Goal: Task Accomplishment & Management: Use online tool/utility

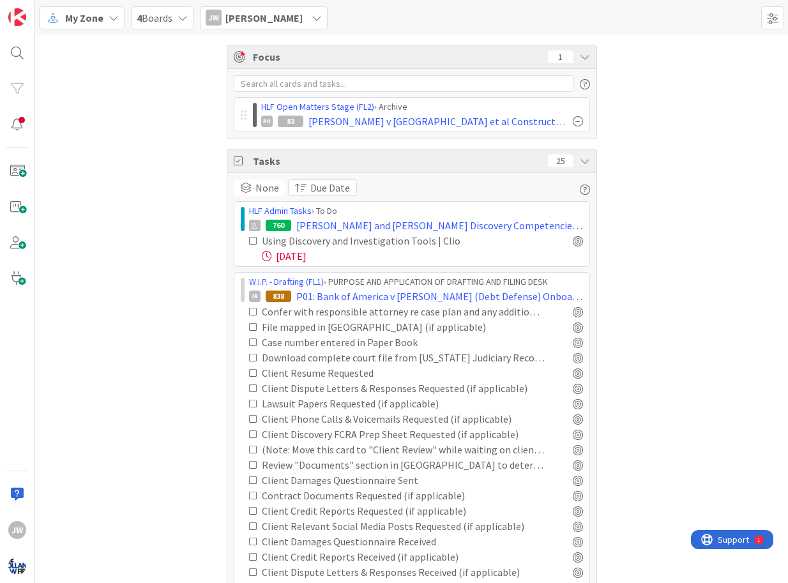
click at [99, 13] on span "My Zone" at bounding box center [84, 17] width 38 height 15
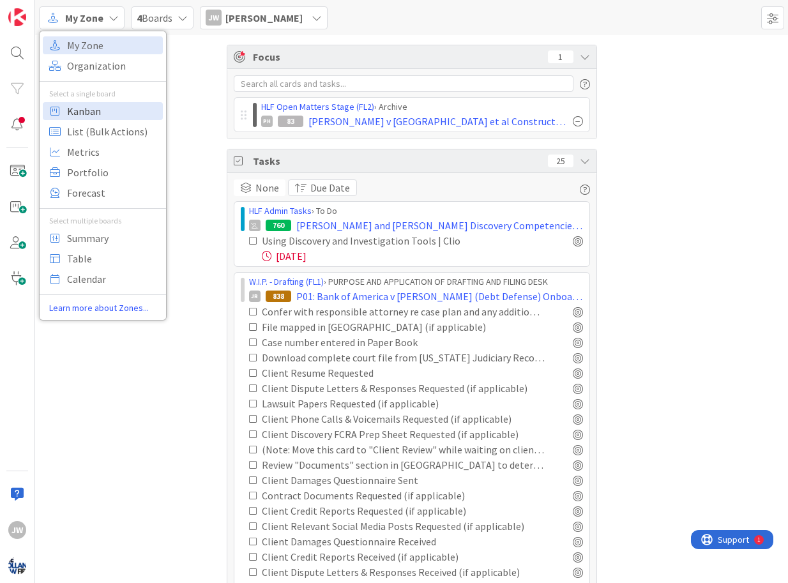
click at [97, 112] on span "Kanban" at bounding box center [113, 111] width 92 height 19
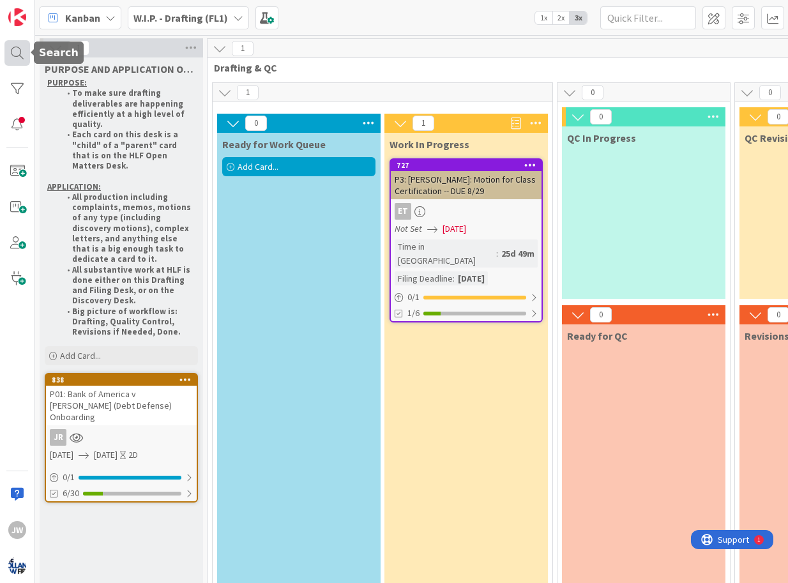
click at [21, 54] on div at bounding box center [17, 53] width 26 height 26
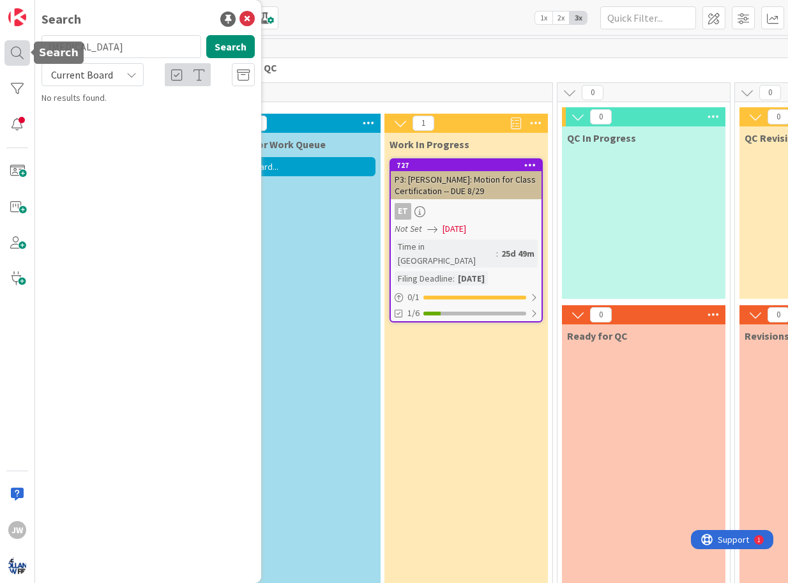
type input "[MEDICAL_DATA]"
click at [248, 20] on icon at bounding box center [247, 18] width 15 height 15
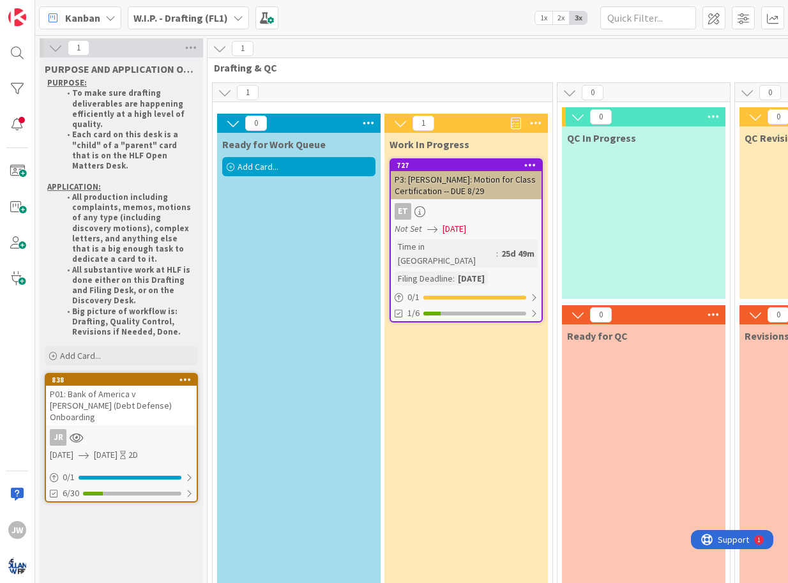
click at [255, 171] on span "Add Card..." at bounding box center [258, 166] width 41 height 11
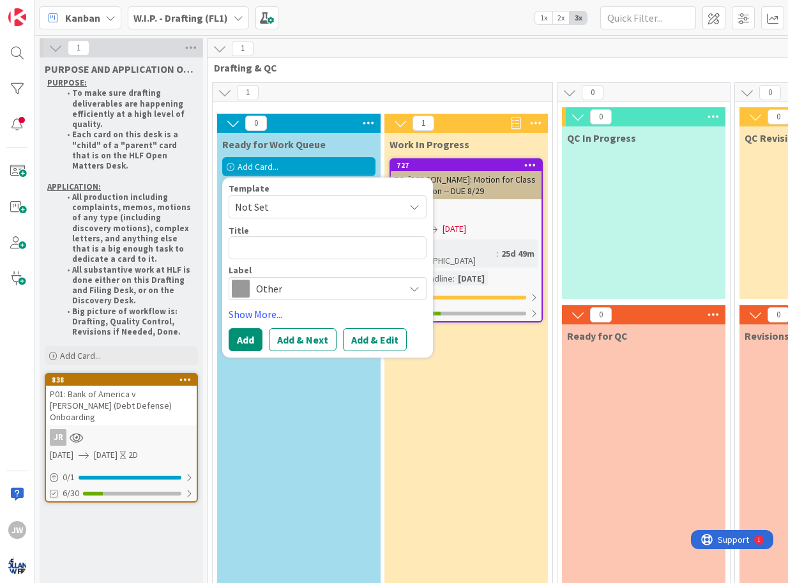
click at [217, 20] on b "W.I.P. - Drafting (FL1)" at bounding box center [181, 17] width 95 height 13
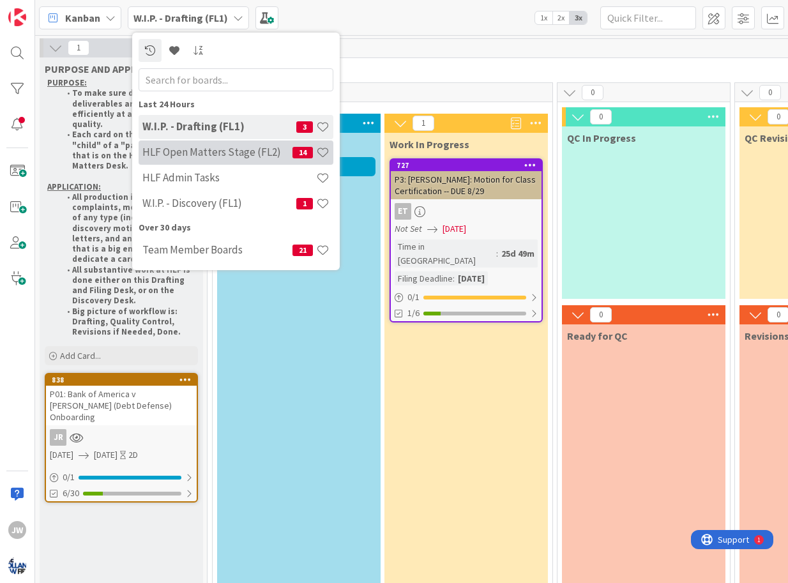
click at [197, 151] on h4 "HLF Open Matters Stage (FL2)" at bounding box center [217, 152] width 150 height 13
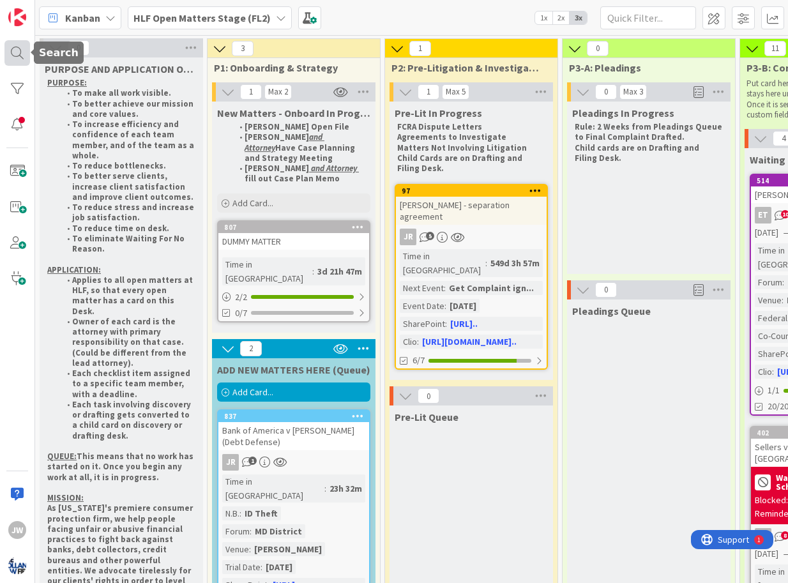
click at [19, 54] on div at bounding box center [17, 53] width 26 height 26
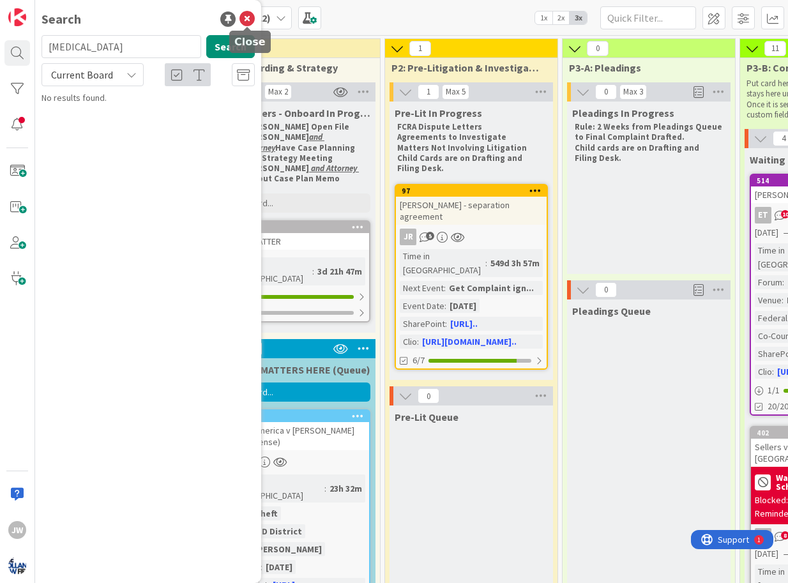
click at [244, 16] on icon at bounding box center [247, 18] width 15 height 15
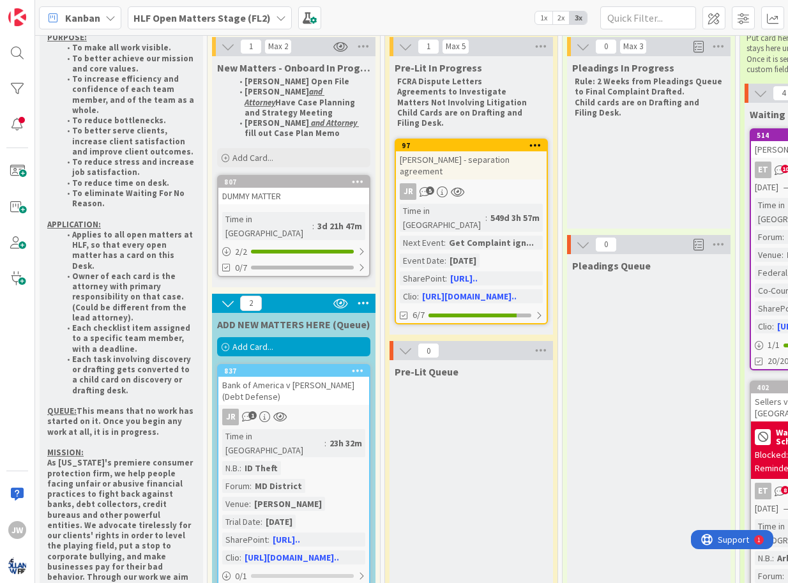
scroll to position [77, 0]
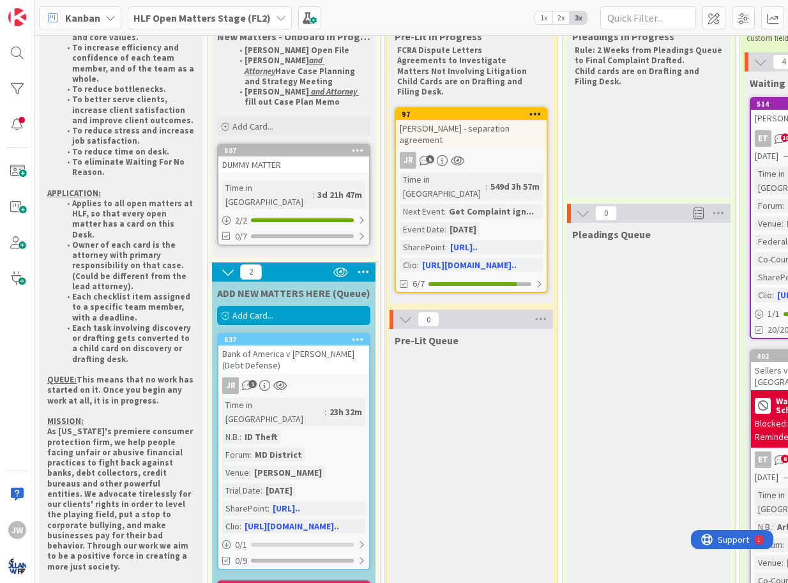
click at [253, 310] on span "Add Card..." at bounding box center [253, 315] width 41 height 11
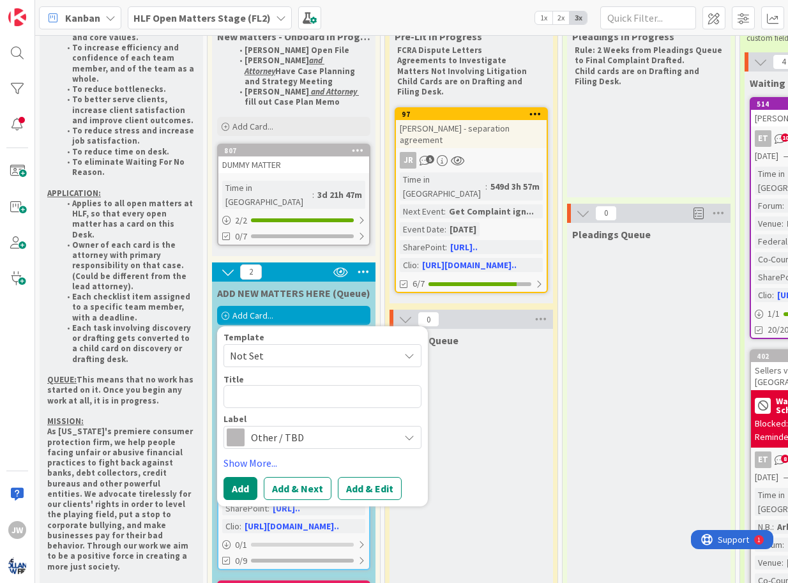
type textarea "x"
type textarea "Y"
type textarea "x"
type textarea "Ya"
type textarea "x"
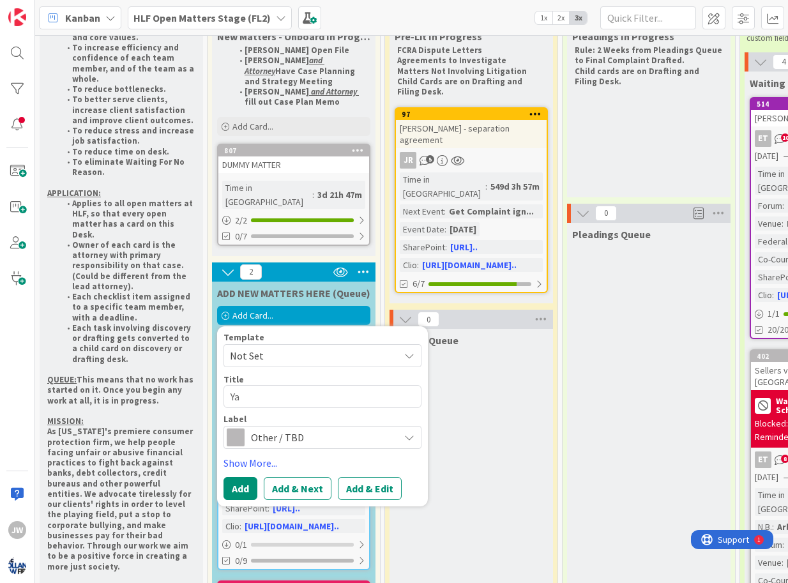
type textarea "Yas"
type textarea "x"
type textarea "Yasm"
type textarea "x"
type textarea "Yasmi"
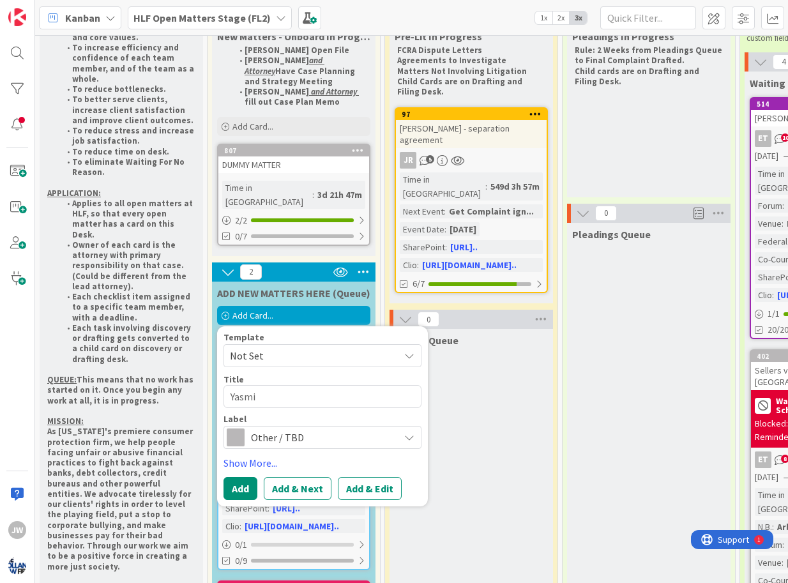
type textarea "x"
type textarea "[PERSON_NAME]"
type textarea "x"
type textarea "[PERSON_NAME]"
type textarea "x"
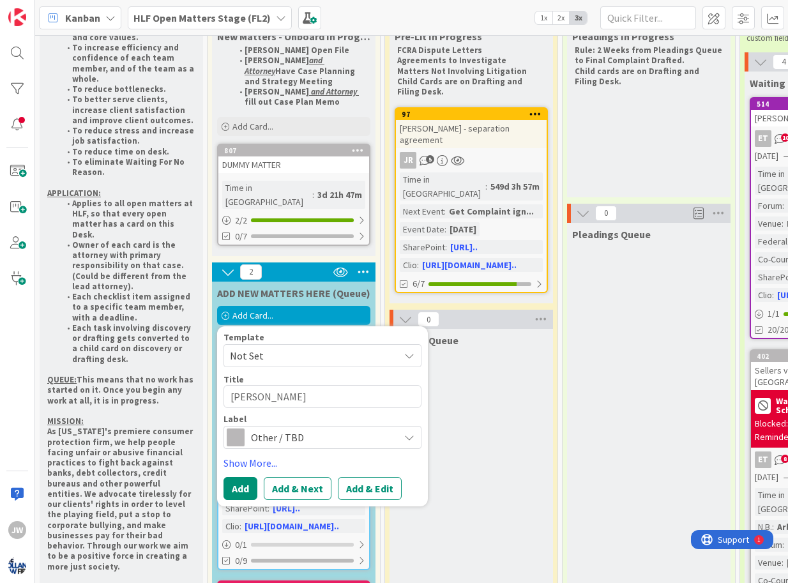
type textarea "[MEDICAL_DATA][PERSON_NAME]"
type textarea "x"
type textarea "[MEDICAL_DATA][PERSON_NAME]"
type textarea "x"
type textarea "[MEDICAL_DATA][PERSON_NAME]"
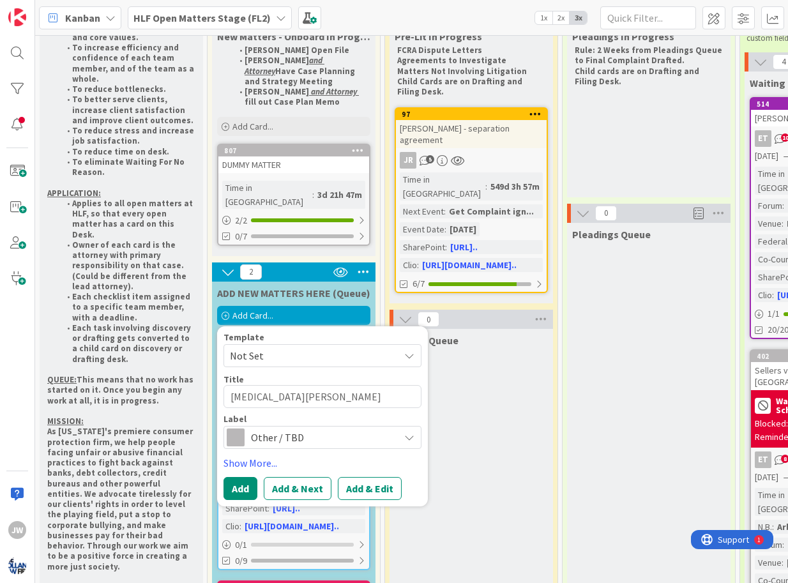
type textarea "x"
type textarea "[MEDICAL_DATA][PERSON_NAME]"
type textarea "x"
type textarea "[MEDICAL_DATA][PERSON_NAME]"
type textarea "x"
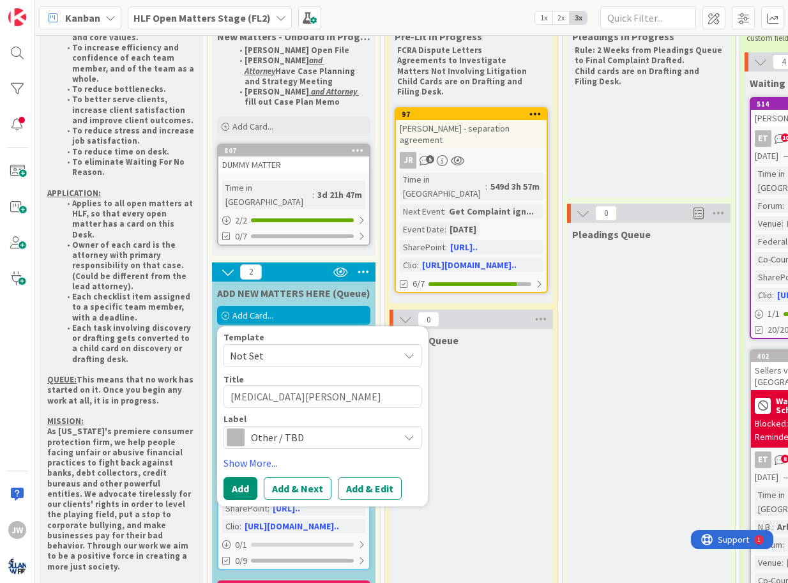
type textarea "[MEDICAL_DATA][PERSON_NAME]"
type textarea "x"
type textarea "[MEDICAL_DATA][PERSON_NAME]"
type textarea "x"
type textarea "[MEDICAL_DATA][PERSON_NAME]"
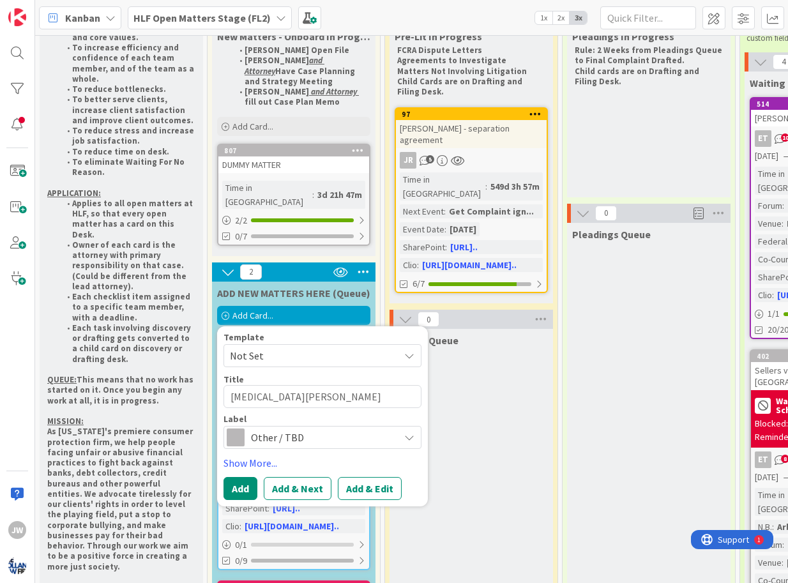
type textarea "x"
type textarea "[MEDICAL_DATA][PERSON_NAME]"
type textarea "x"
type textarea "[MEDICAL_DATA][PERSON_NAME]"
type textarea "x"
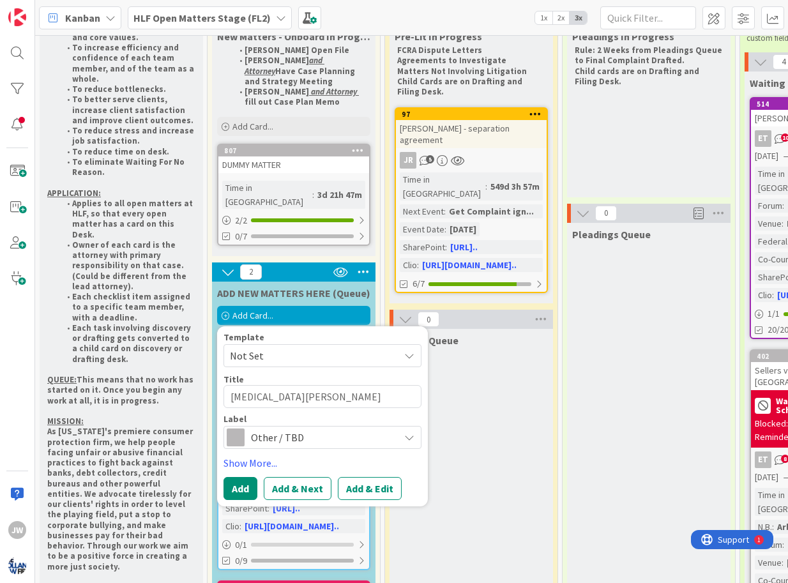
type textarea "[MEDICAL_DATA][PERSON_NAME]"
type textarea "x"
type textarea "[MEDICAL_DATA][PERSON_NAME] v"
type textarea "x"
type textarea "[MEDICAL_DATA][PERSON_NAME] v"
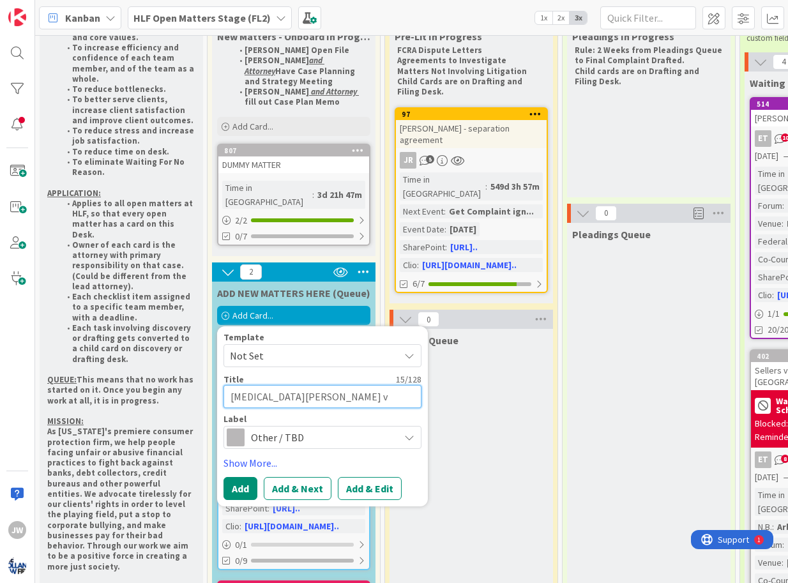
type textarea "x"
type textarea "[MEDICAL_DATA][PERSON_NAME] v J"
type textarea "x"
type textarea "[MEDICAL_DATA][PERSON_NAME] v Jo"
type textarea "x"
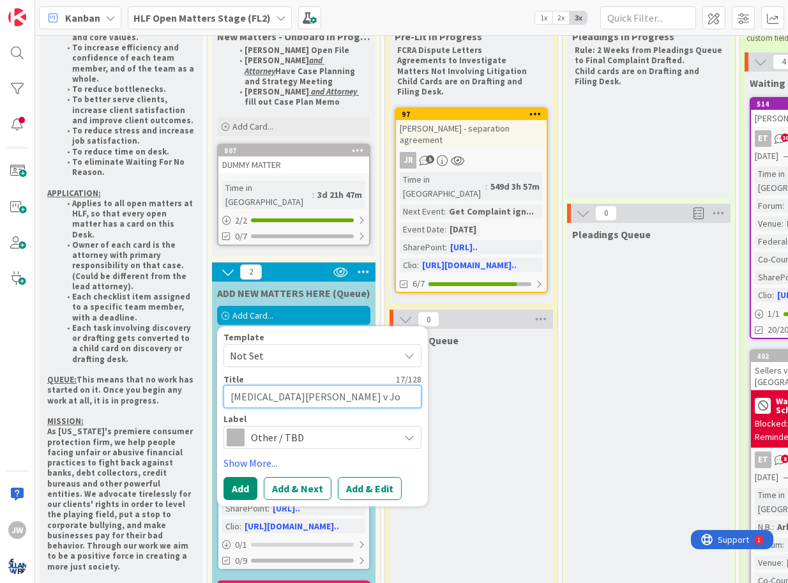
type textarea "[MEDICAL_DATA][PERSON_NAME] v Joh"
type textarea "x"
type textarea "[MEDICAL_DATA][PERSON_NAME] v [PERSON_NAME]"
type textarea "x"
type textarea "[MEDICAL_DATA][PERSON_NAME] v [PERSON_NAME]"
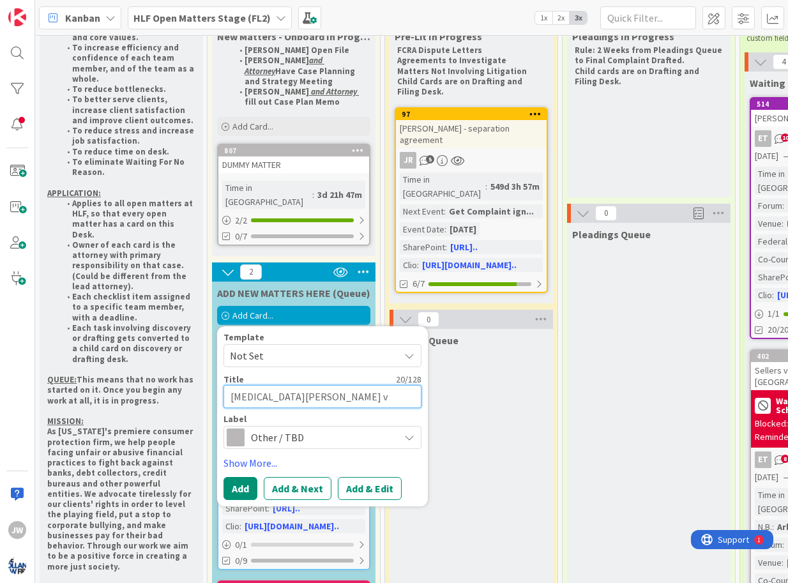
type textarea "x"
type textarea "[MEDICAL_DATA][PERSON_NAME] v [GEOGRAPHIC_DATA]"
type textarea "x"
type textarea "[MEDICAL_DATA][PERSON_NAME] v [PERSON_NAME]"
type textarea "x"
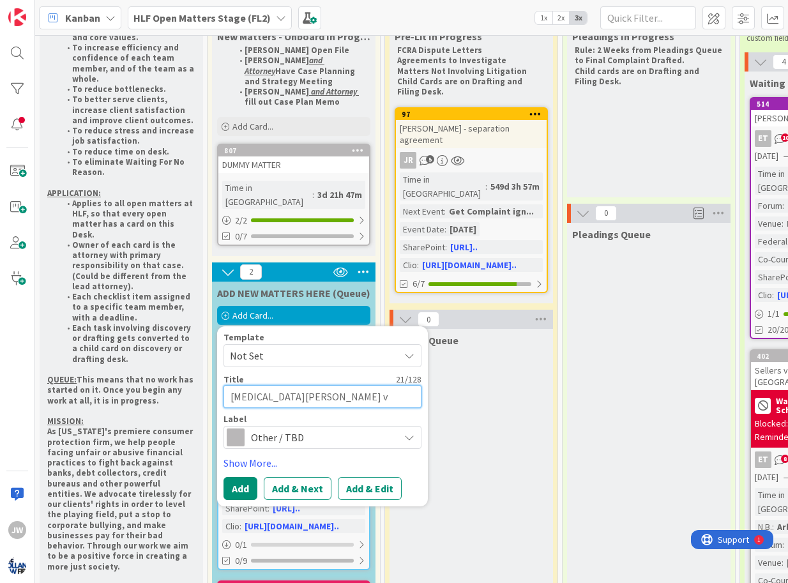
type textarea "[MEDICAL_DATA][PERSON_NAME] v [PERSON_NAME]"
type textarea "x"
type textarea "[MEDICAL_DATA][PERSON_NAME] v [PERSON_NAME] C"
type textarea "x"
type textarea "[MEDICAL_DATA][PERSON_NAME] v [PERSON_NAME]"
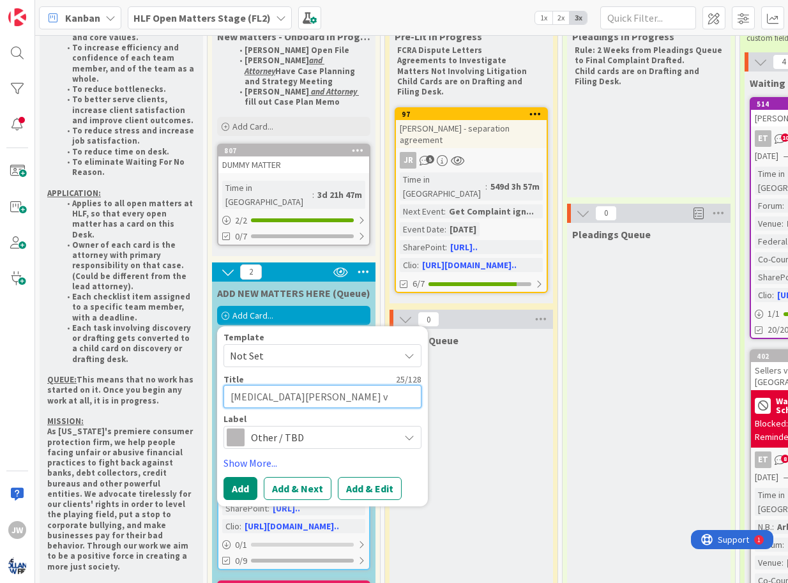
type textarea "x"
type textarea "[MEDICAL_DATA][PERSON_NAME] v [PERSON_NAME]"
type textarea "x"
type textarea "[MEDICAL_DATA][PERSON_NAME] v [PERSON_NAME] Chir"
type textarea "x"
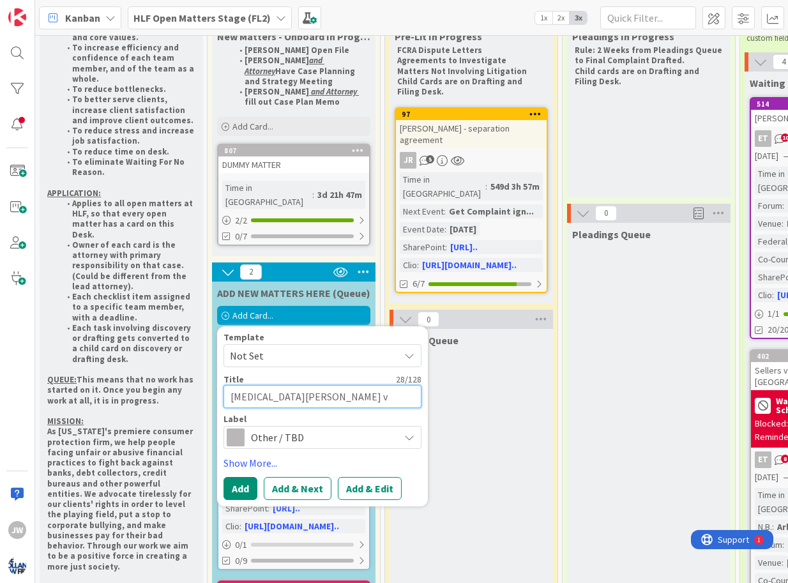
type textarea "[MEDICAL_DATA][PERSON_NAME] v [PERSON_NAME]"
type textarea "x"
type textarea "[MEDICAL_DATA][PERSON_NAME] v [PERSON_NAME] Chiropr"
type textarea "x"
type textarea "[MEDICAL_DATA][PERSON_NAME] v [PERSON_NAME]"
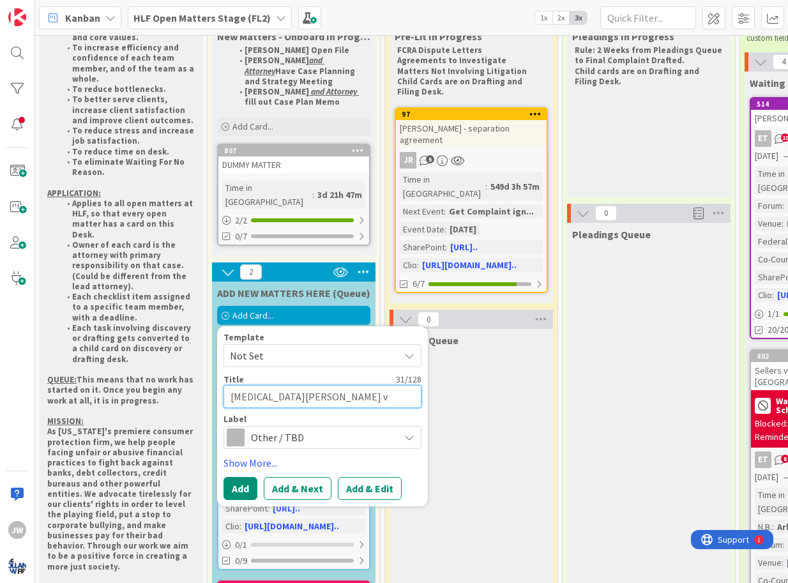
type textarea "x"
type textarea "[MEDICAL_DATA][PERSON_NAME] v [PERSON_NAME]"
type textarea "x"
type textarea "[MEDICAL_DATA][PERSON_NAME] v [PERSON_NAME]"
type textarea "x"
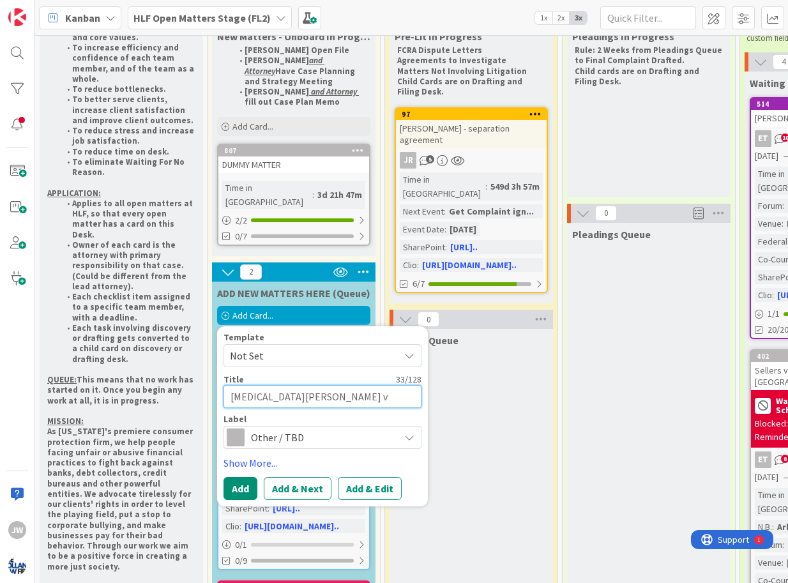
type textarea "[MEDICAL_DATA][PERSON_NAME] v [PERSON_NAME]"
type textarea "x"
type textarea "[MEDICAL_DATA][PERSON_NAME] v [PERSON_NAME] [MEDICAL_DATA]"
type textarea "x"
type textarea "[MEDICAL_DATA][PERSON_NAME] v [PERSON_NAME] [MEDICAL_DATA]"
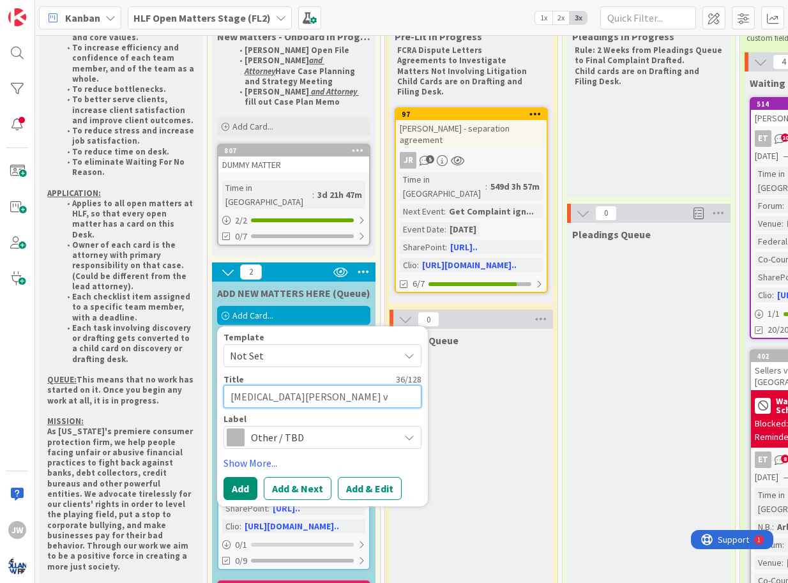
type textarea "x"
type textarea "[MEDICAL_DATA][PERSON_NAME] v [PERSON_NAME] [MEDICAL_DATA] &"
type textarea "x"
type textarea "[MEDICAL_DATA][PERSON_NAME] v [PERSON_NAME] [MEDICAL_DATA] &"
type textarea "x"
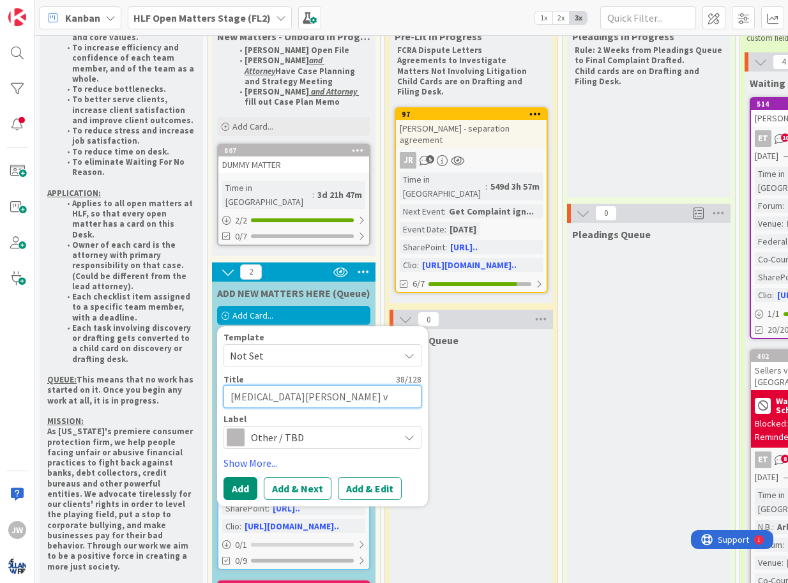
type textarea "[MEDICAL_DATA][PERSON_NAME] v [PERSON_NAME] [MEDICAL_DATA] & R"
type textarea "x"
type textarea "[MEDICAL_DATA][PERSON_NAME] v [PERSON_NAME] [MEDICAL_DATA] & Re"
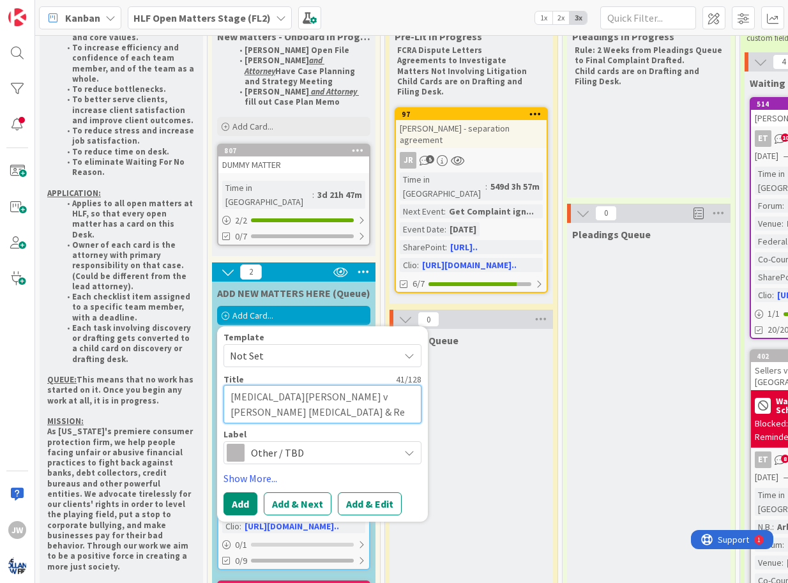
type textarea "x"
type textarea "[MEDICAL_DATA][PERSON_NAME] v [PERSON_NAME] [MEDICAL_DATA] & Reh"
type textarea "x"
type textarea "[MEDICAL_DATA][PERSON_NAME] v [PERSON_NAME] [MEDICAL_DATA] & Reha"
type textarea "x"
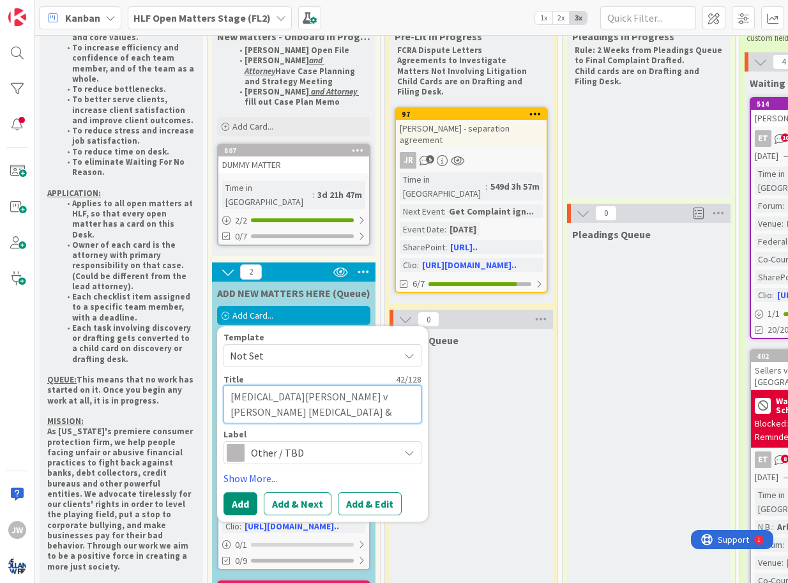
type textarea "[MEDICAL_DATA][PERSON_NAME] v [PERSON_NAME] [MEDICAL_DATA] & Rehab"
type textarea "x"
type textarea "[MEDICAL_DATA][PERSON_NAME] v [PERSON_NAME] [MEDICAL_DATA] & Rehabi"
type textarea "x"
type textarea "[MEDICAL_DATA][PERSON_NAME] v [PERSON_NAME] [MEDICAL_DATA] & Rehabil"
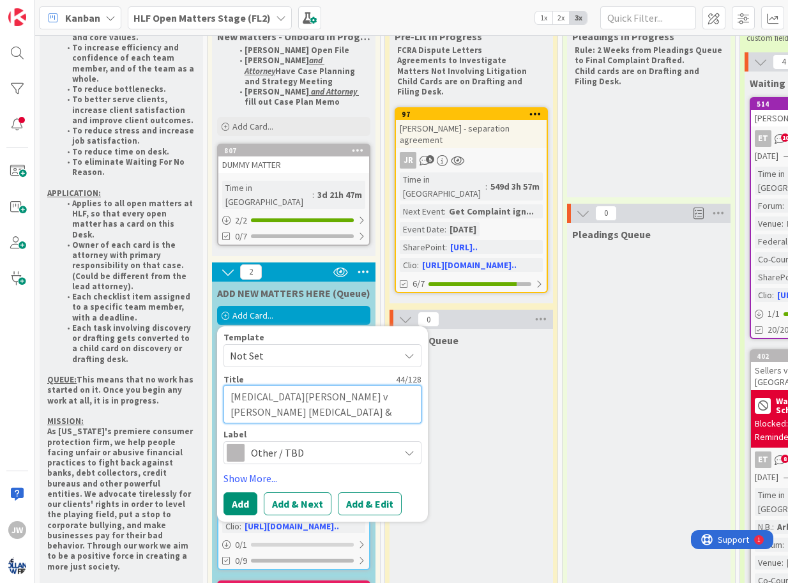
type textarea "x"
type textarea "[MEDICAL_DATA][PERSON_NAME] v [PERSON_NAME] [MEDICAL_DATA] & Rehabili"
type textarea "x"
type textarea "[MEDICAL_DATA][PERSON_NAME] v [PERSON_NAME] [MEDICAL_DATA] & Rehabilit"
type textarea "x"
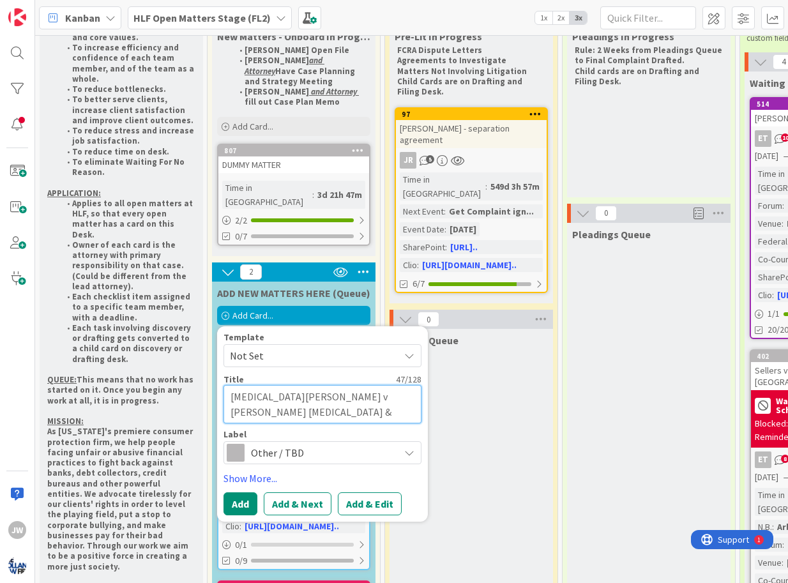
type textarea "[MEDICAL_DATA][PERSON_NAME] v [PERSON_NAME] [MEDICAL_DATA] & Rehabilita"
type textarea "x"
type textarea "[MEDICAL_DATA][PERSON_NAME] v [PERSON_NAME] [MEDICAL_DATA] & Rehabilitat"
type textarea "x"
type textarea "[MEDICAL_DATA][PERSON_NAME] v [PERSON_NAME] [MEDICAL_DATA] & Rehabilitati"
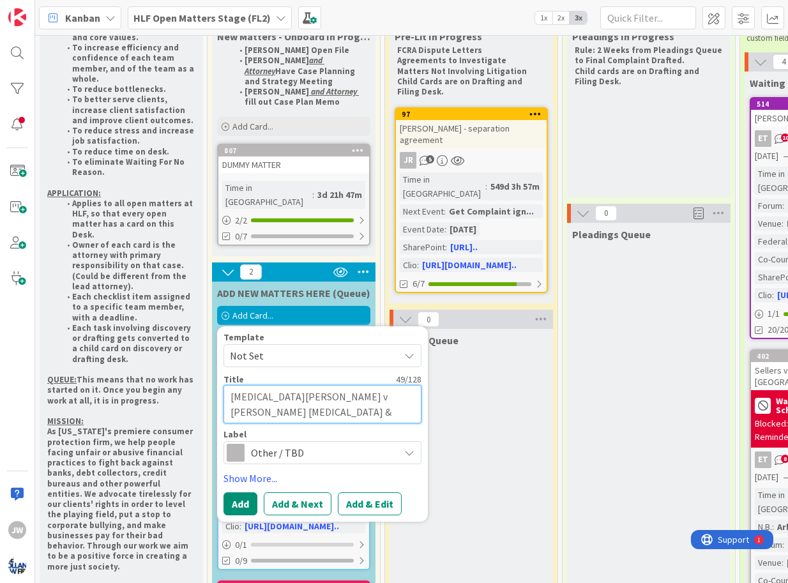
type textarea "x"
type textarea "[MEDICAL_DATA][PERSON_NAME] v [PERSON_NAME] [MEDICAL_DATA] & Rehabilitatio"
type textarea "x"
type textarea "[MEDICAL_DATA][PERSON_NAME] v [PERSON_NAME] [MEDICAL_DATA] & Rehabilitation"
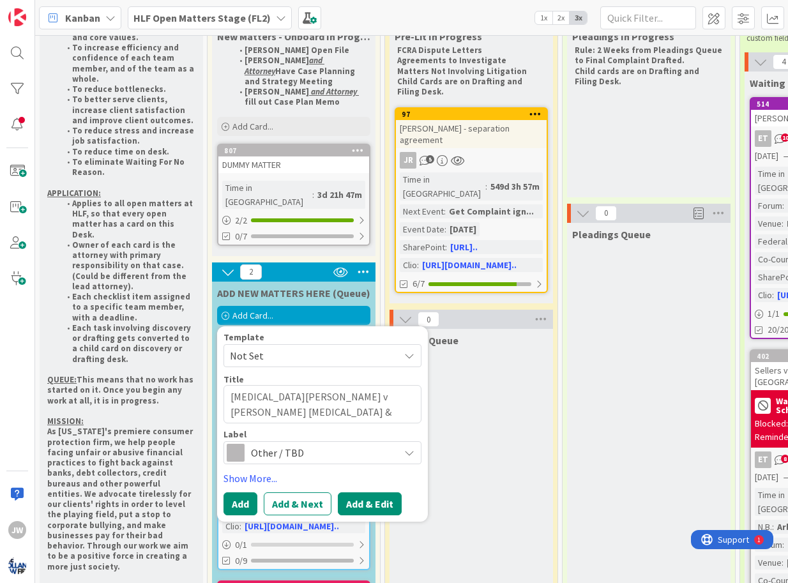
click at [365, 493] on button "Add & Edit" at bounding box center [370, 504] width 64 height 23
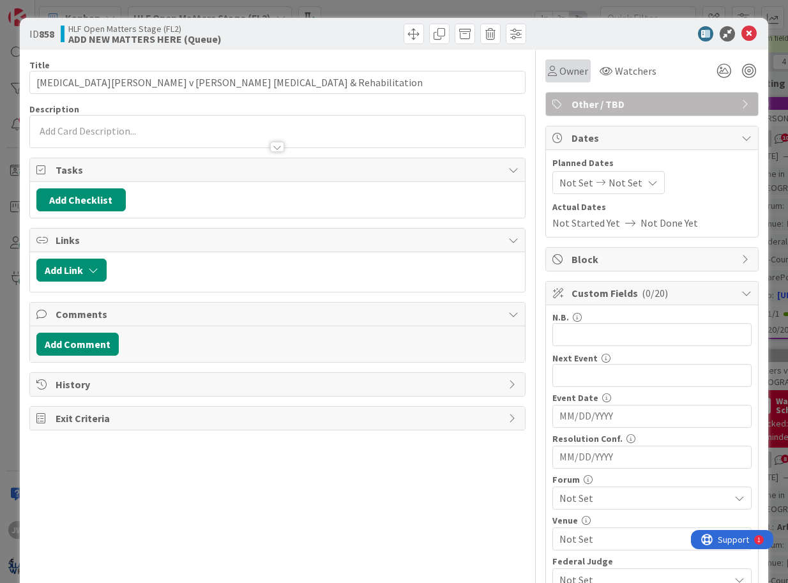
click at [582, 75] on span "Owner" at bounding box center [574, 70] width 29 height 15
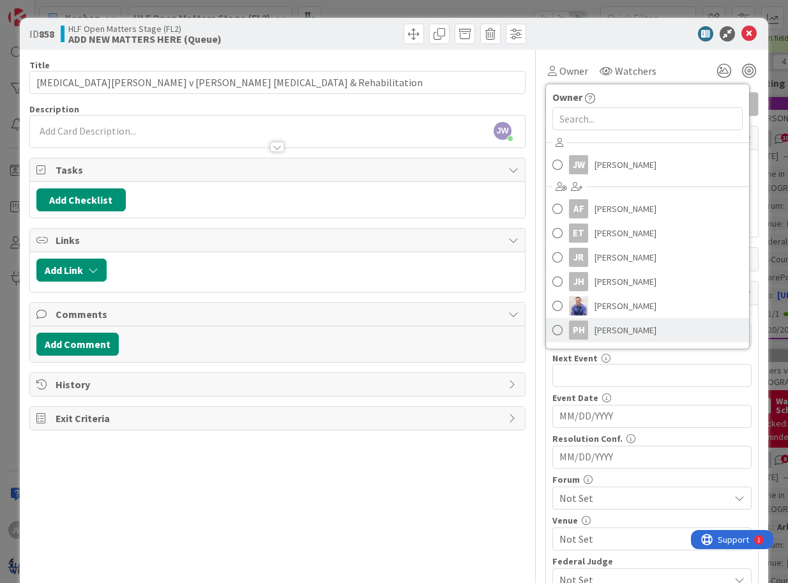
click at [595, 321] on span "[PERSON_NAME]" at bounding box center [626, 330] width 62 height 19
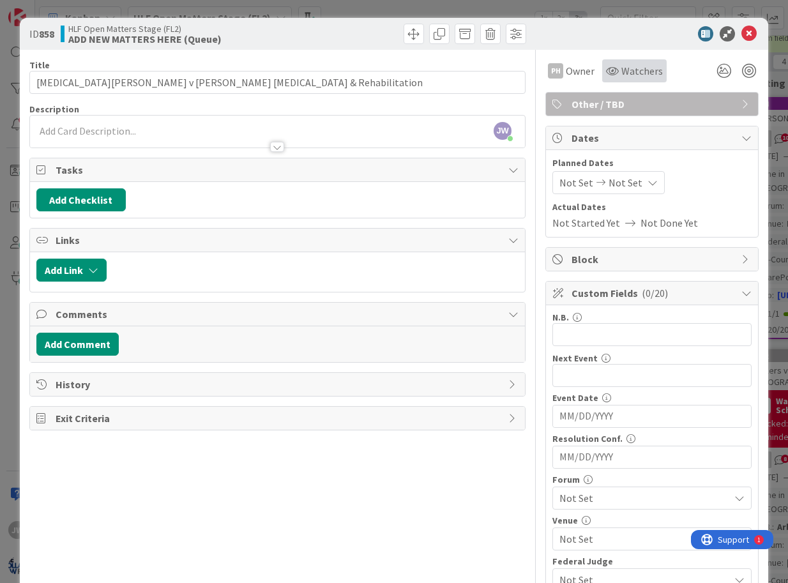
click at [638, 71] on span "Watchers" at bounding box center [643, 70] width 42 height 15
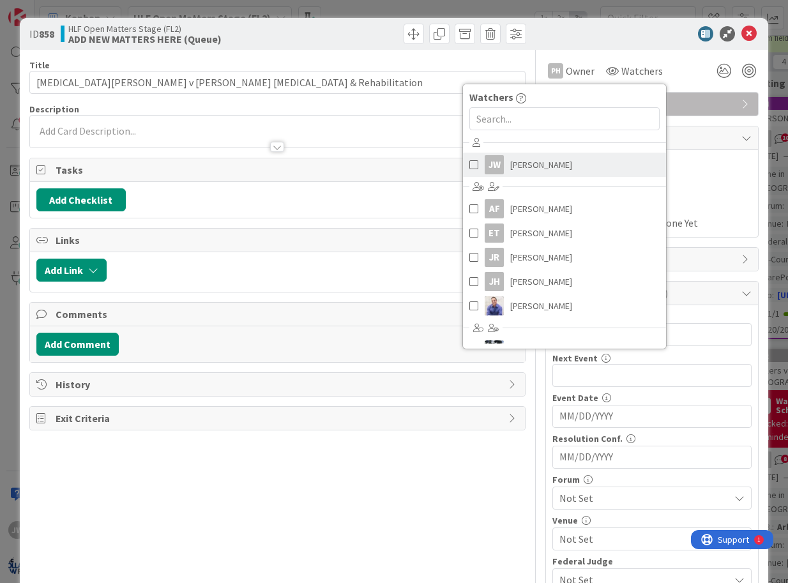
click at [539, 167] on span "[PERSON_NAME]" at bounding box center [541, 164] width 62 height 19
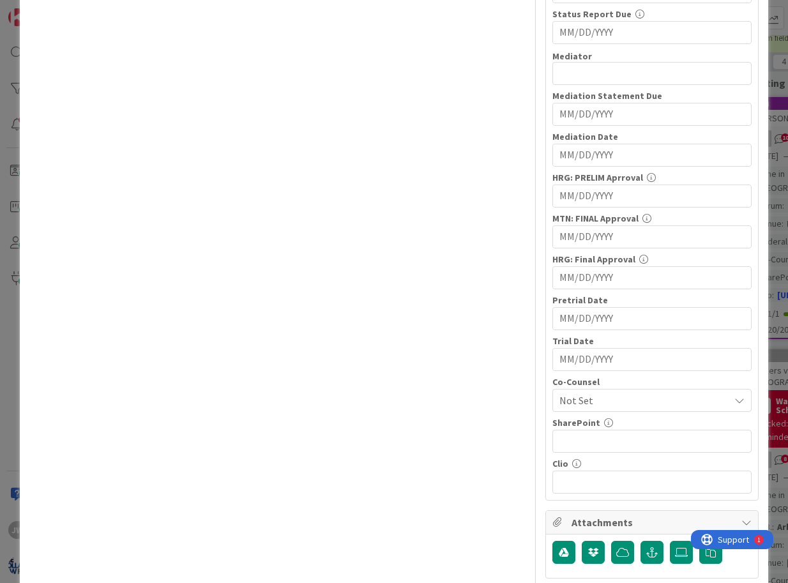
scroll to position [690, 0]
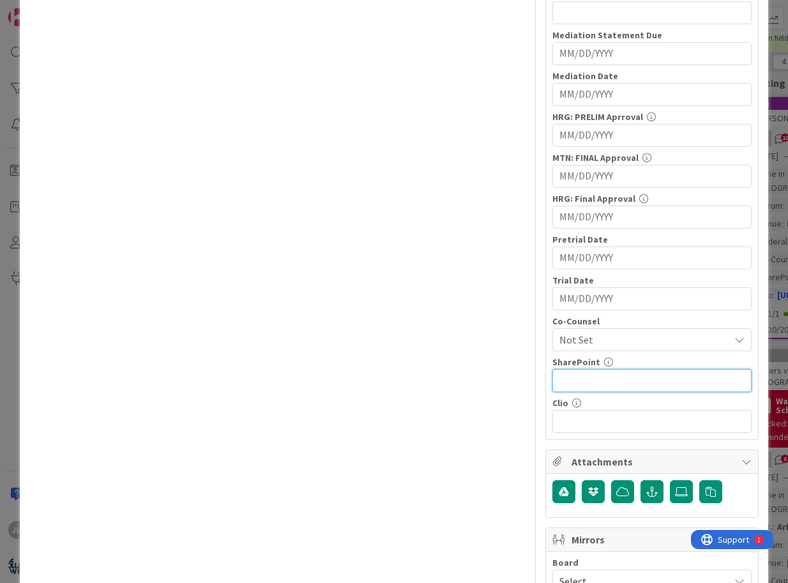
click at [593, 379] on input "text" at bounding box center [652, 380] width 199 height 23
paste input "[URL][DOMAIN_NAME]"
type input "[URL][DOMAIN_NAME]"
click at [547, 387] on div "N.B. 0 / 32 Next Event 0 / 32 Event Date Navigate forward to interact with the …" at bounding box center [652, 27] width 212 height 824
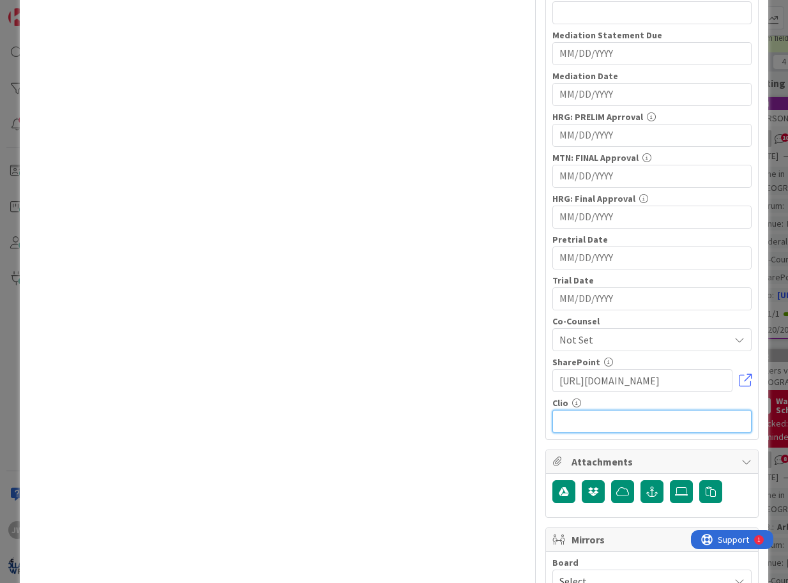
click at [593, 415] on input "text" at bounding box center [652, 421] width 199 height 23
paste input "[URL][DOMAIN_NAME]"
type input "[URL][DOMAIN_NAME]"
click at [571, 342] on span "Not Set" at bounding box center [645, 339] width 170 height 15
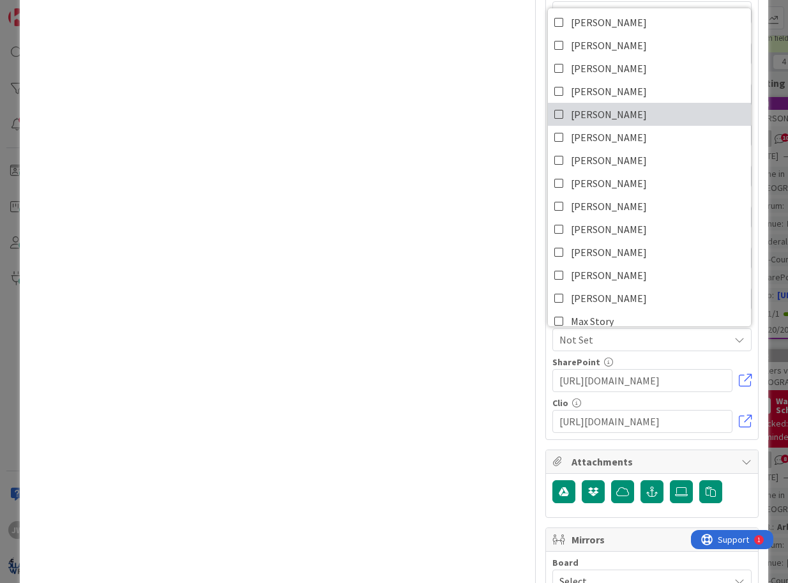
scroll to position [106, 0]
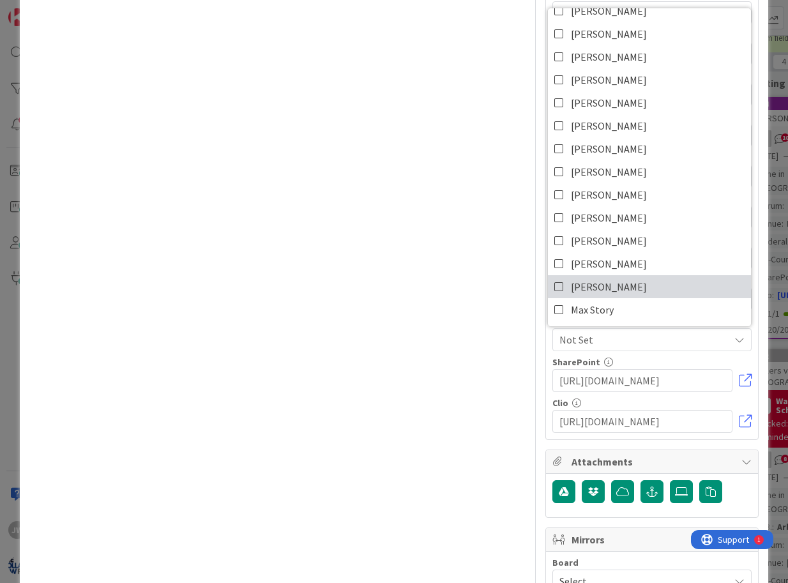
click at [604, 286] on span "[PERSON_NAME]" at bounding box center [609, 286] width 76 height 19
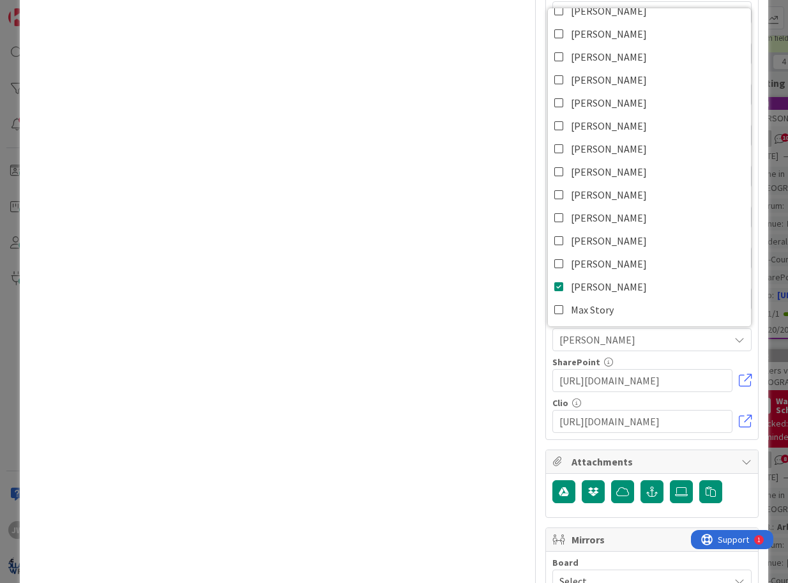
click at [545, 338] on div "Title 52 / 128 [MEDICAL_DATA][PERSON_NAME] v [PERSON_NAME] [MEDICAL_DATA] & Reh…" at bounding box center [394, 131] width 730 height 1543
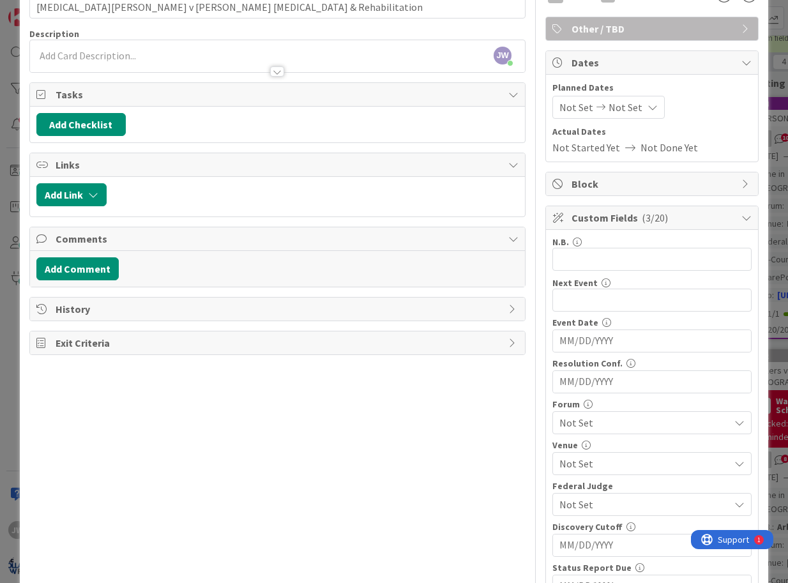
scroll to position [0, 0]
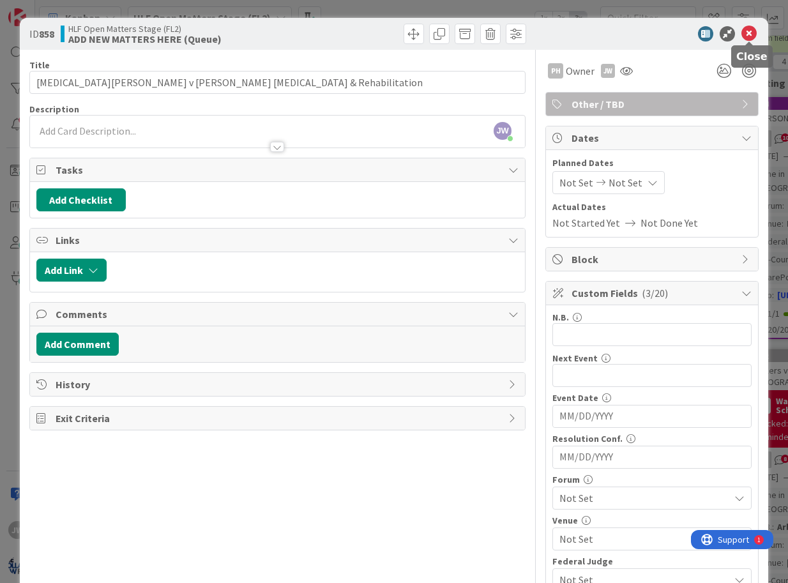
click at [744, 38] on icon at bounding box center [749, 33] width 15 height 15
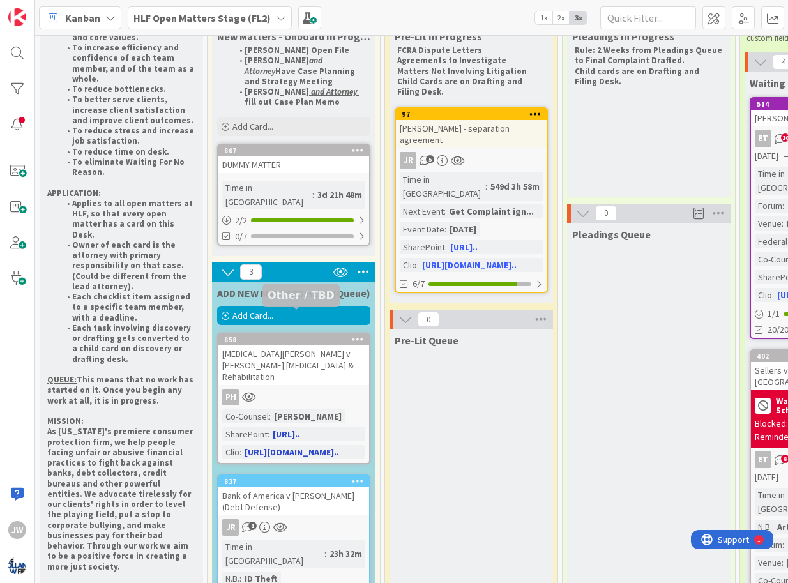
click at [272, 335] on div "858" at bounding box center [296, 339] width 145 height 9
